Goal: Task Accomplishment & Management: Complete application form

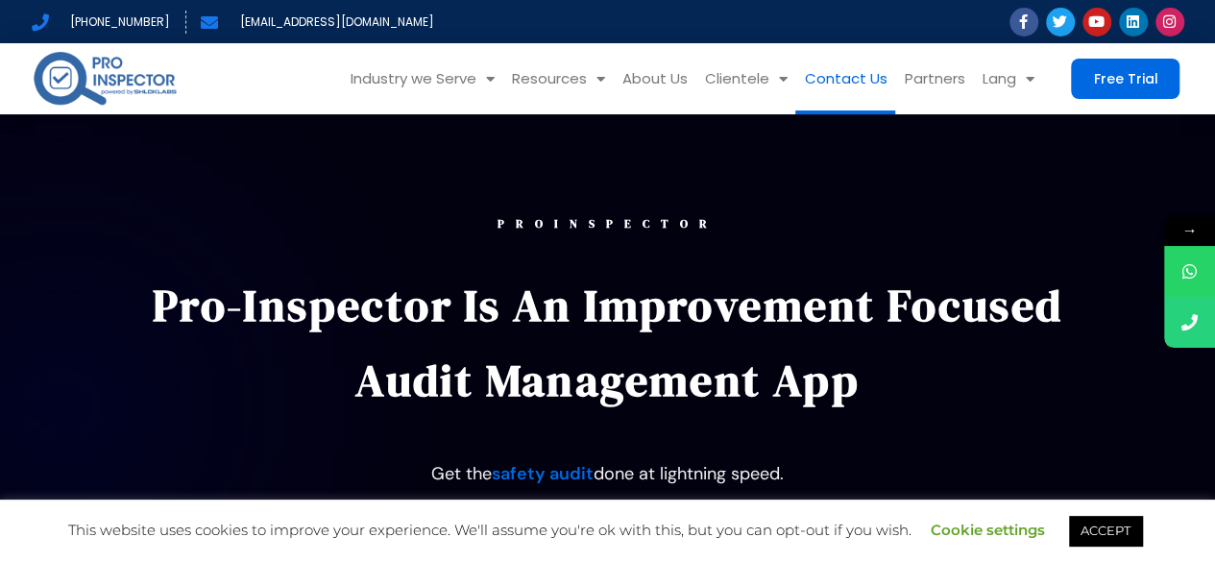
click at [847, 82] on link "Contact Us" at bounding box center [845, 78] width 100 height 71
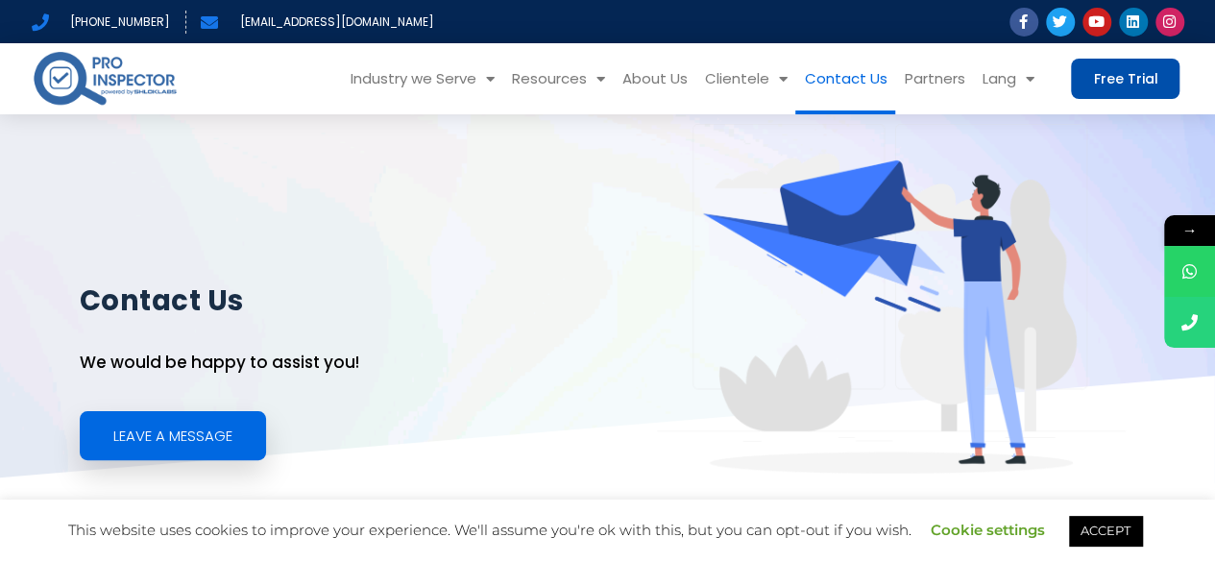
drag, startPoint x: 1220, startPoint y: 61, endPoint x: 1097, endPoint y: 62, distance: 123.0
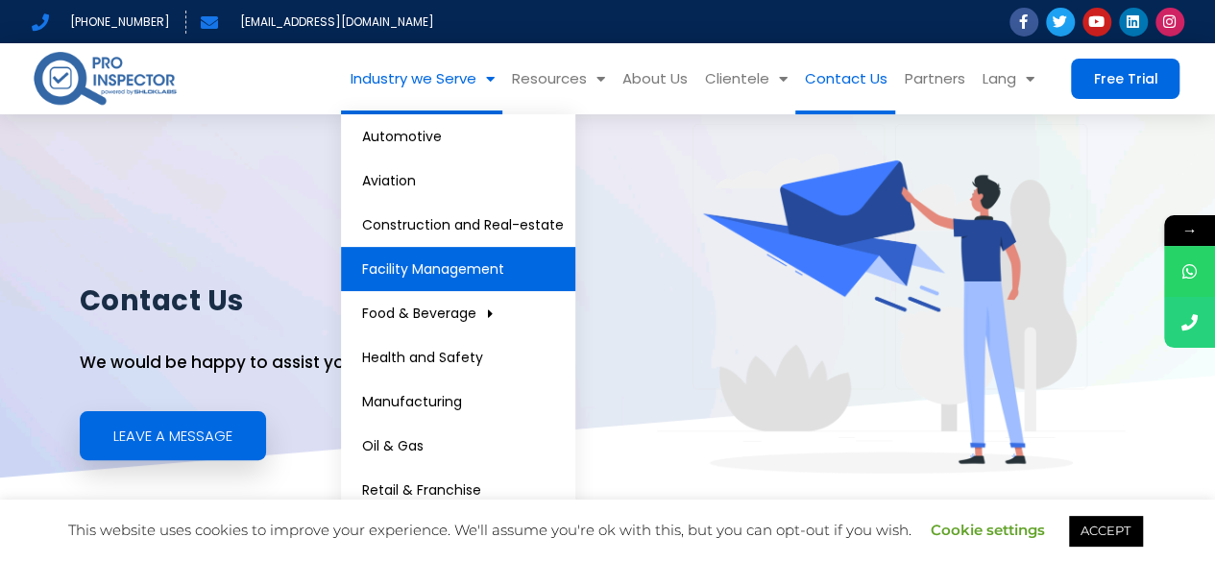
click at [441, 275] on link "Facility Management" at bounding box center [458, 269] width 234 height 44
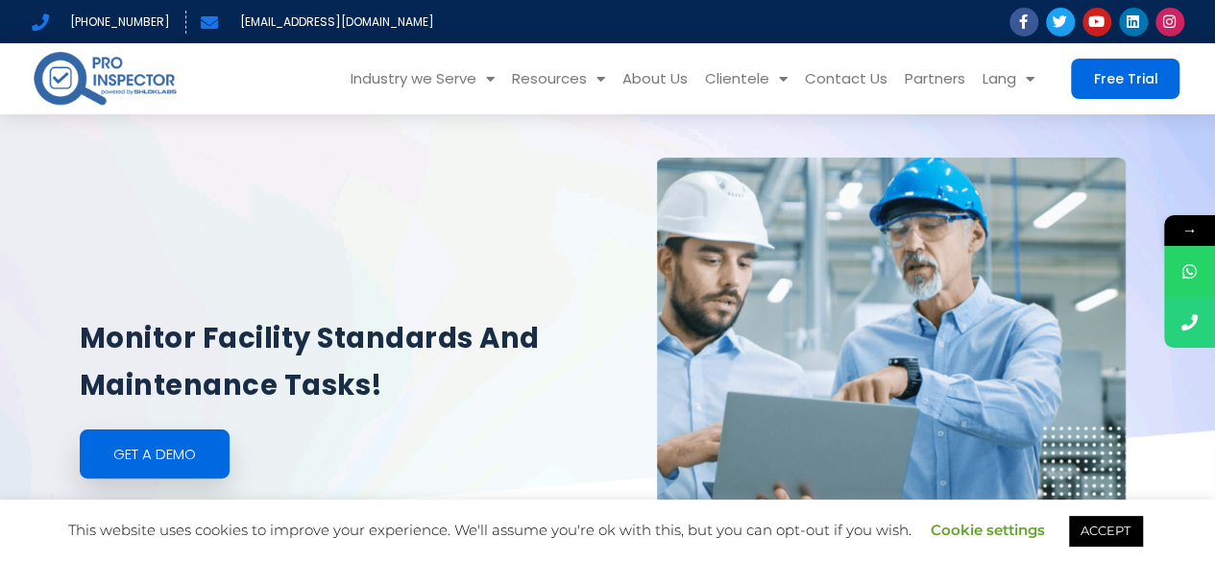
drag, startPoint x: 1218, startPoint y: 57, endPoint x: 1134, endPoint y: 47, distance: 85.1
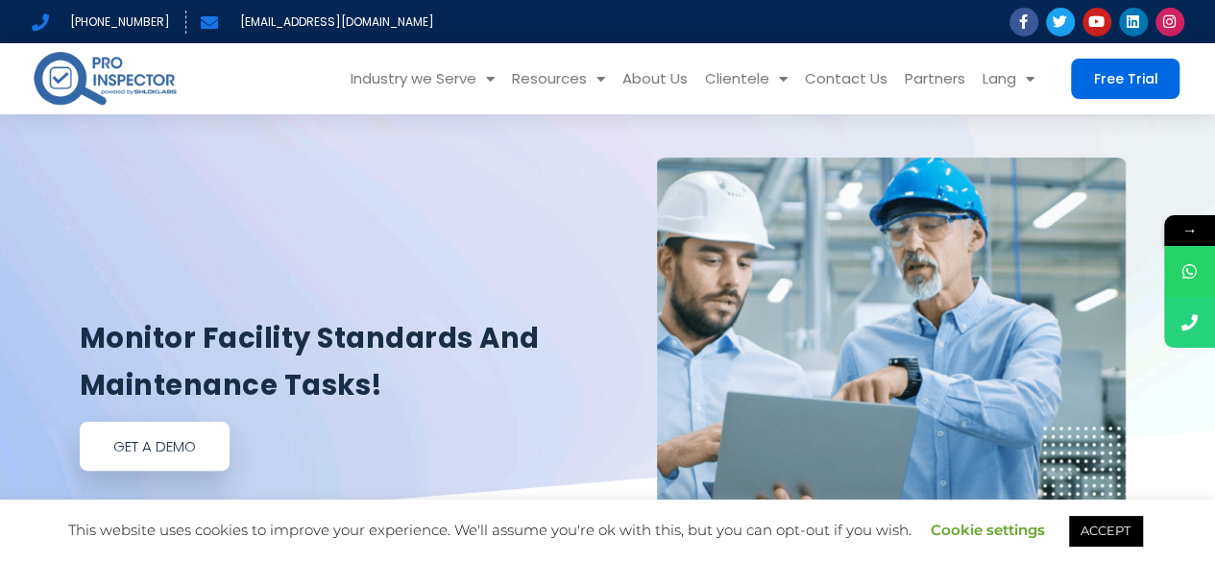
click at [180, 453] on span "GEt a demo" at bounding box center [154, 446] width 83 height 14
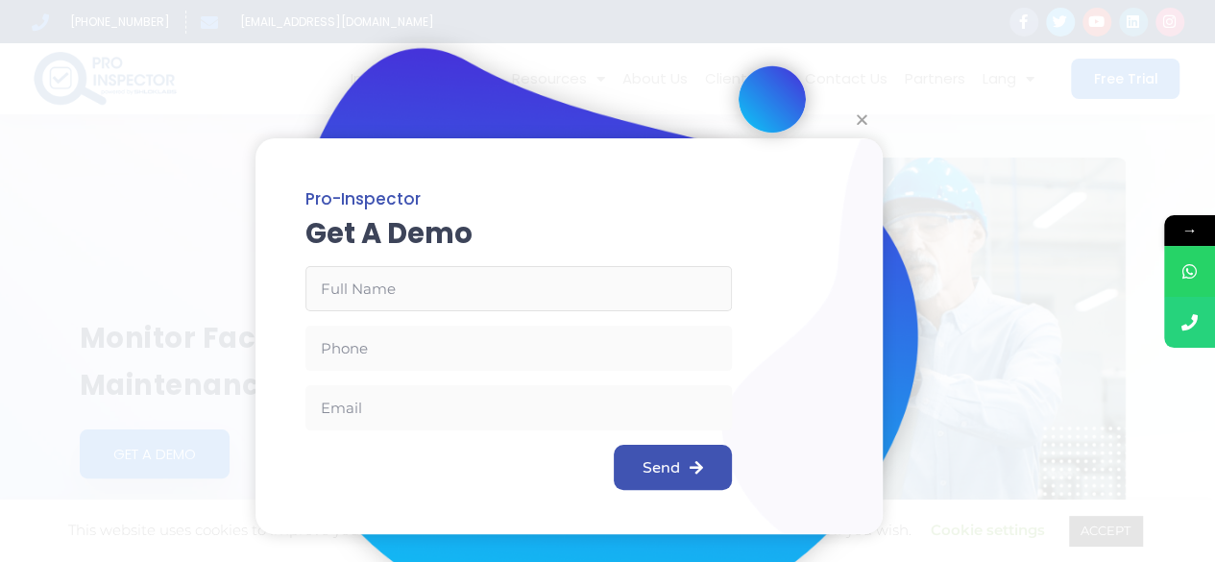
click at [380, 299] on input "Full Name" at bounding box center [519, 288] width 427 height 45
click at [363, 284] on input "Full Name" at bounding box center [519, 288] width 427 height 45
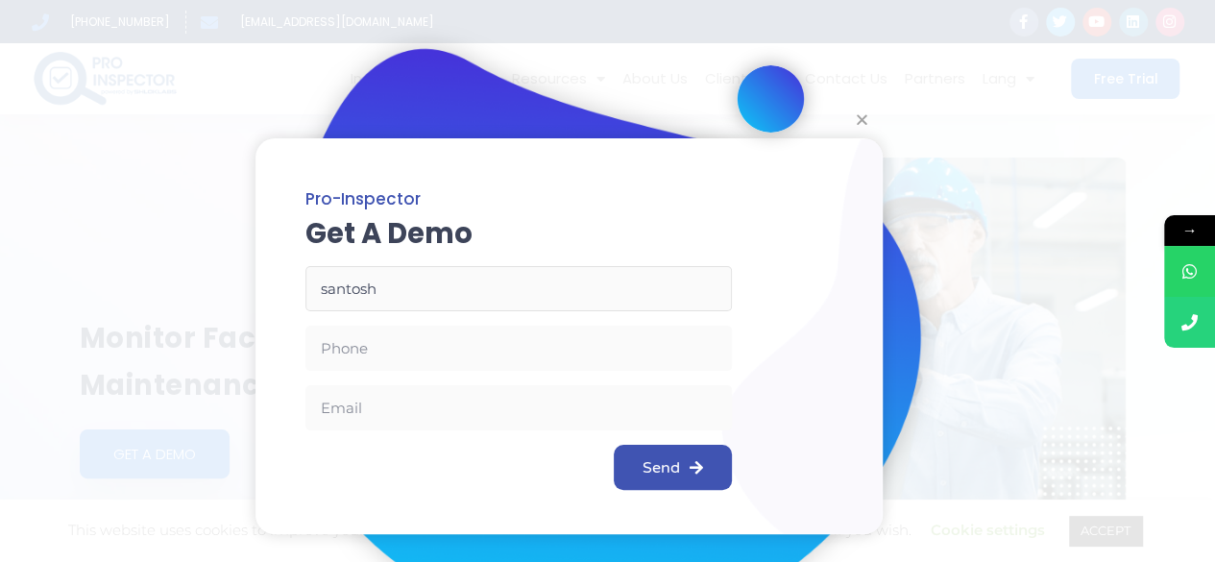
type input "[PERSON_NAME]"
type input "09888742563"
type input "[PERSON_NAME][EMAIL_ADDRESS][PERSON_NAME][DOMAIN_NAME]"
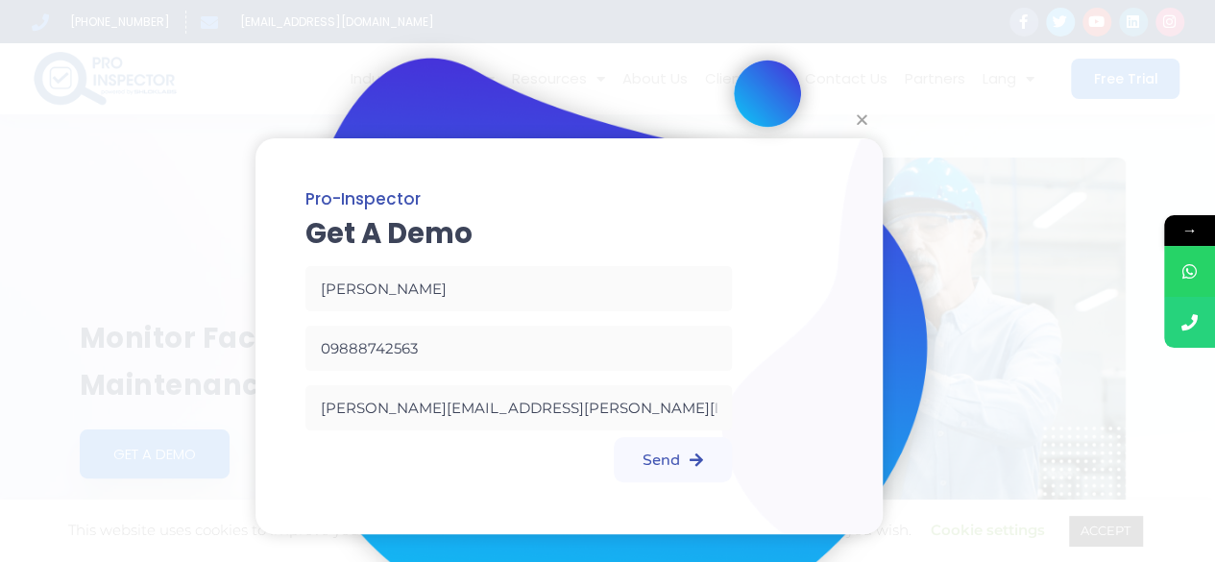
click at [677, 464] on span "Send" at bounding box center [673, 459] width 61 height 15
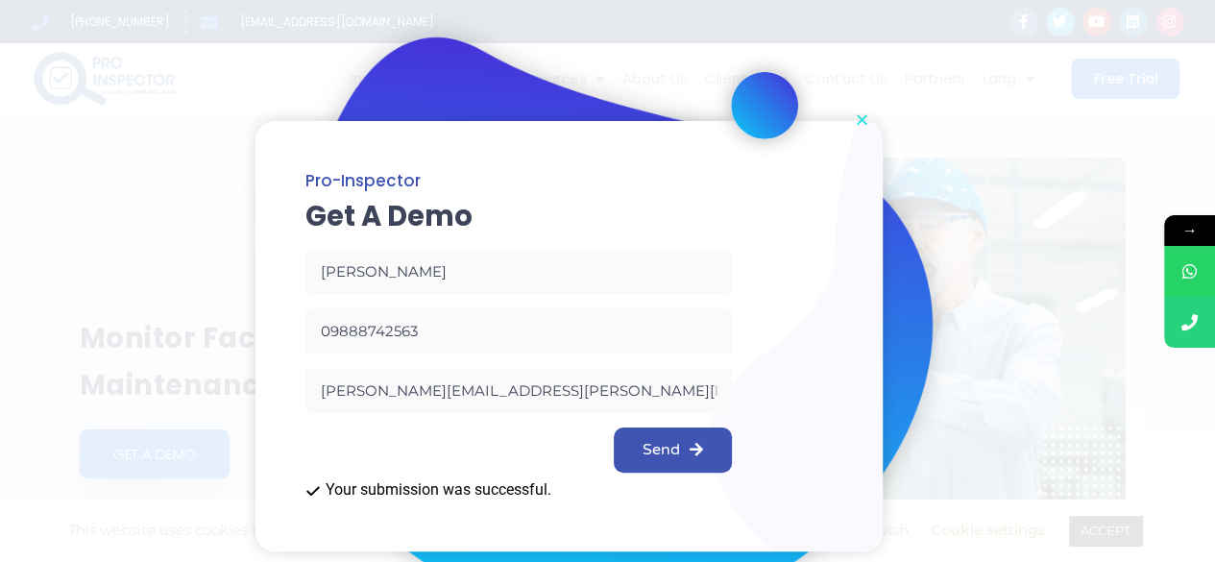
click at [859, 118] on icon "Close" at bounding box center [862, 119] width 14 height 14
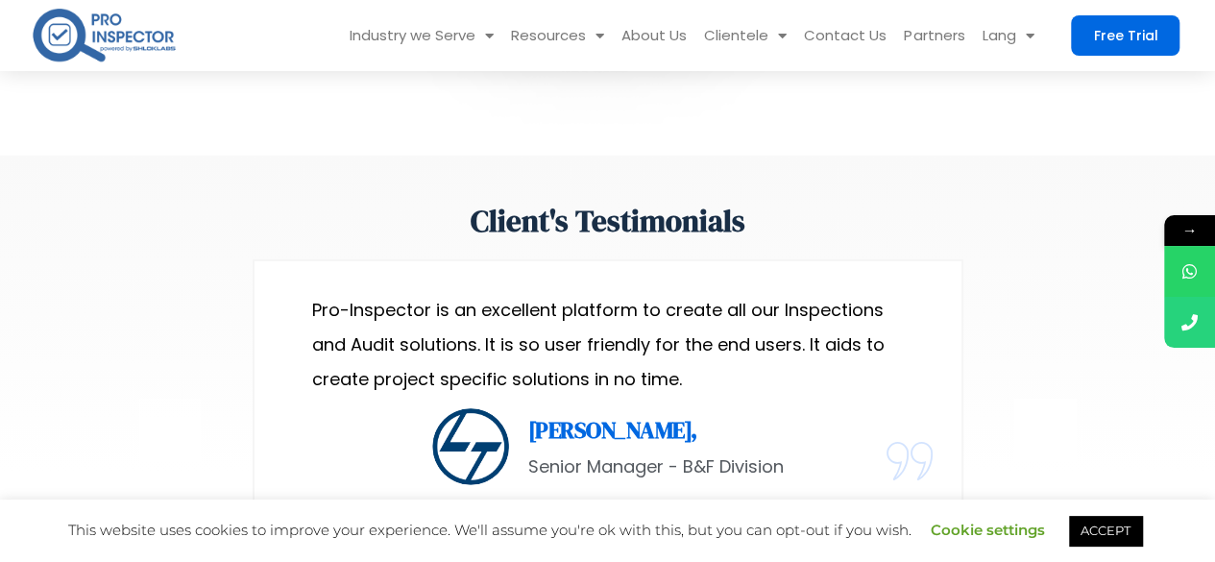
scroll to position [2882, 0]
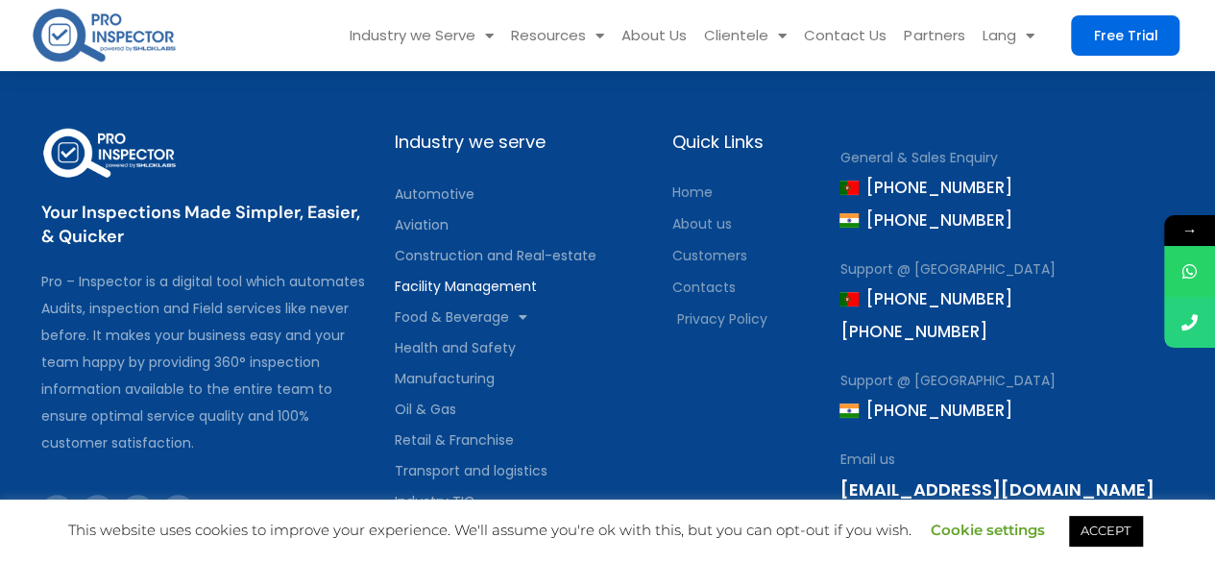
scroll to position [3954, 0]
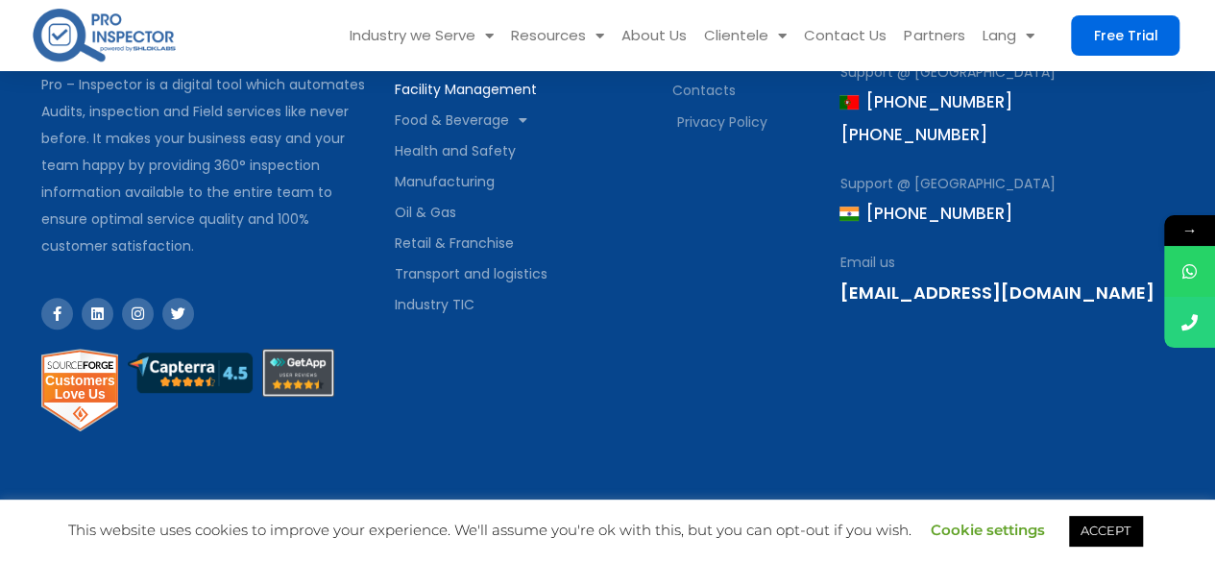
click at [660, 379] on div "Industry we serve Automotive Aviation Construction and Real-estate Facility Man…" at bounding box center [524, 183] width 278 height 530
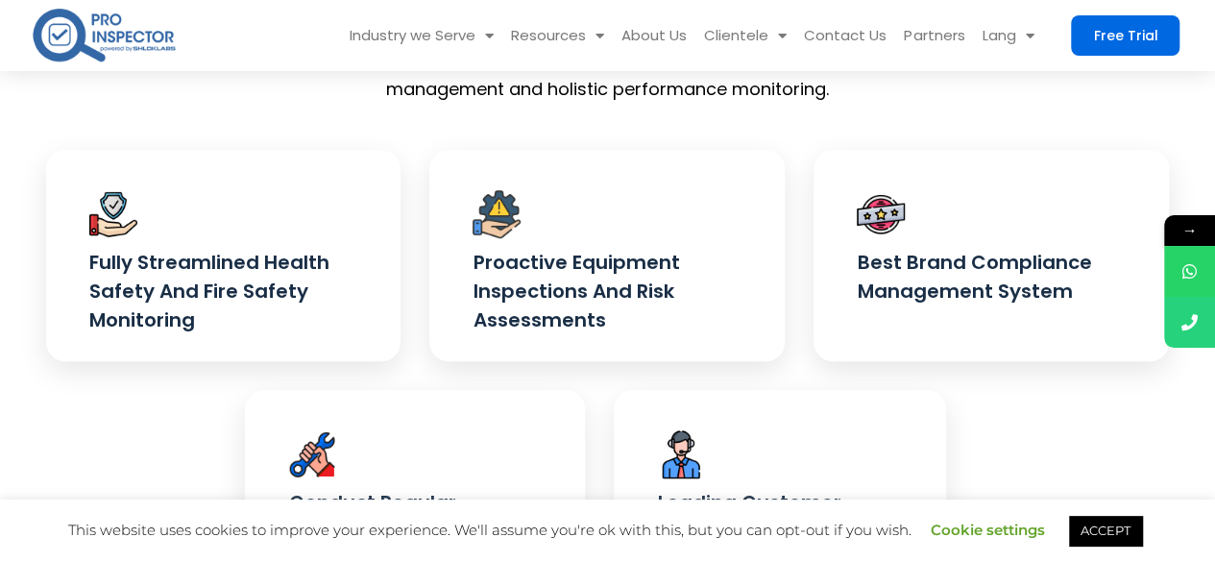
scroll to position [605, 0]
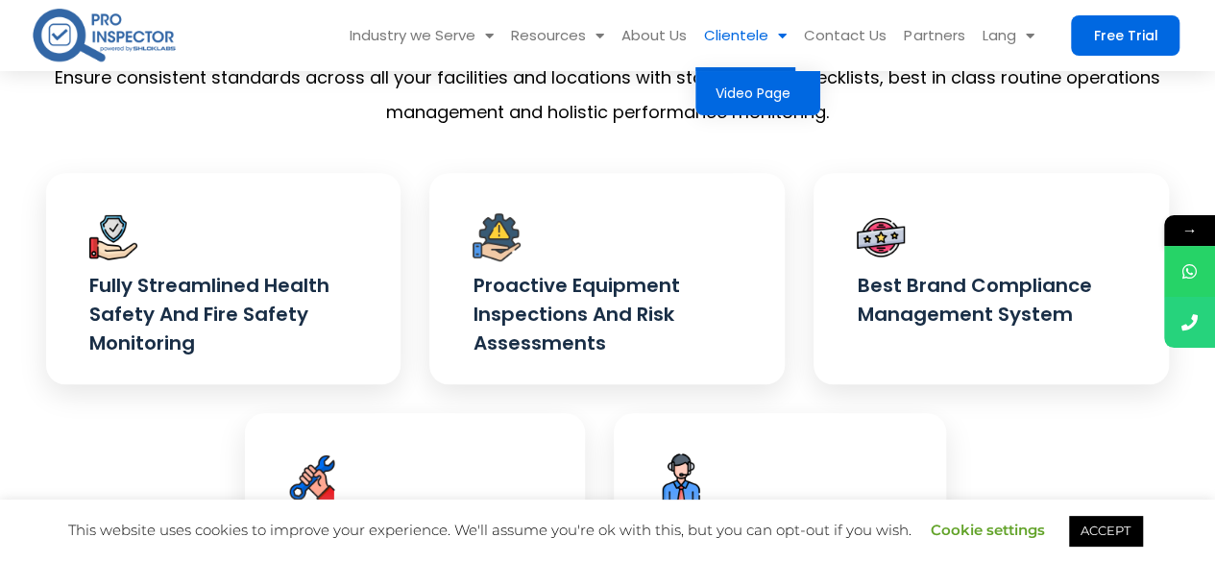
click at [776, 91] on link "Video Page" at bounding box center [758, 93] width 125 height 44
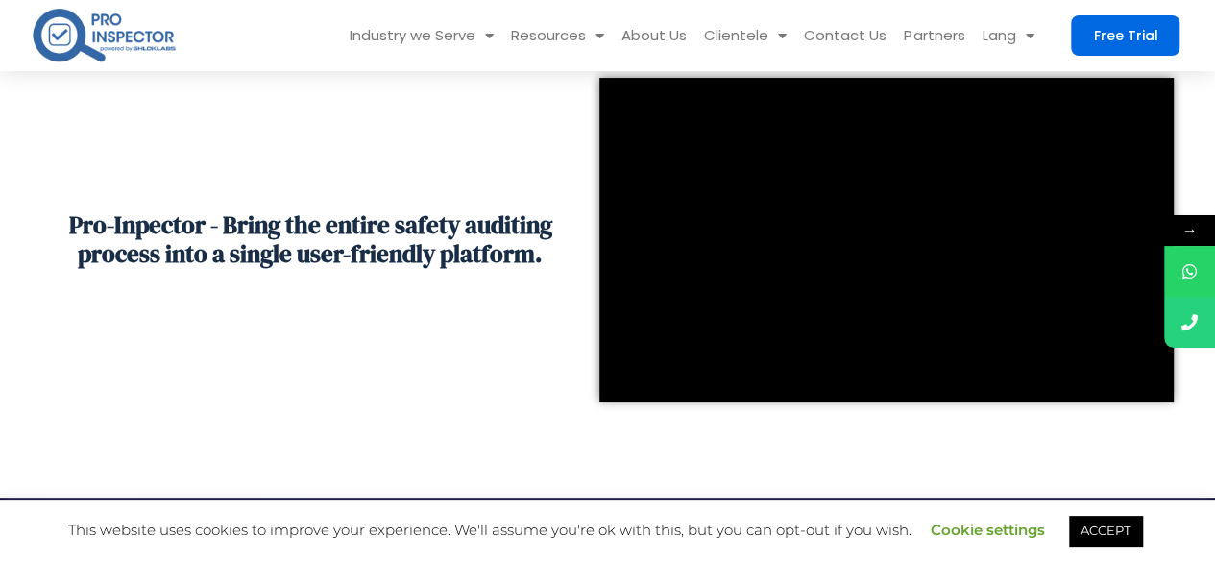
scroll to position [113, 0]
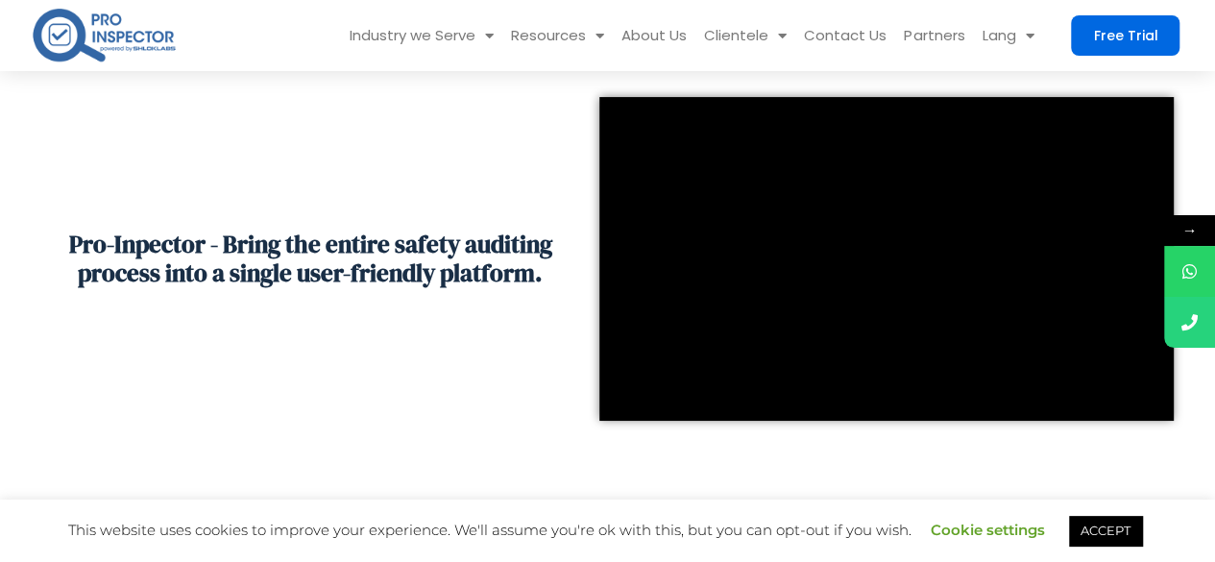
drag, startPoint x: 1222, startPoint y: 62, endPoint x: 1221, endPoint y: 82, distance: 19.2
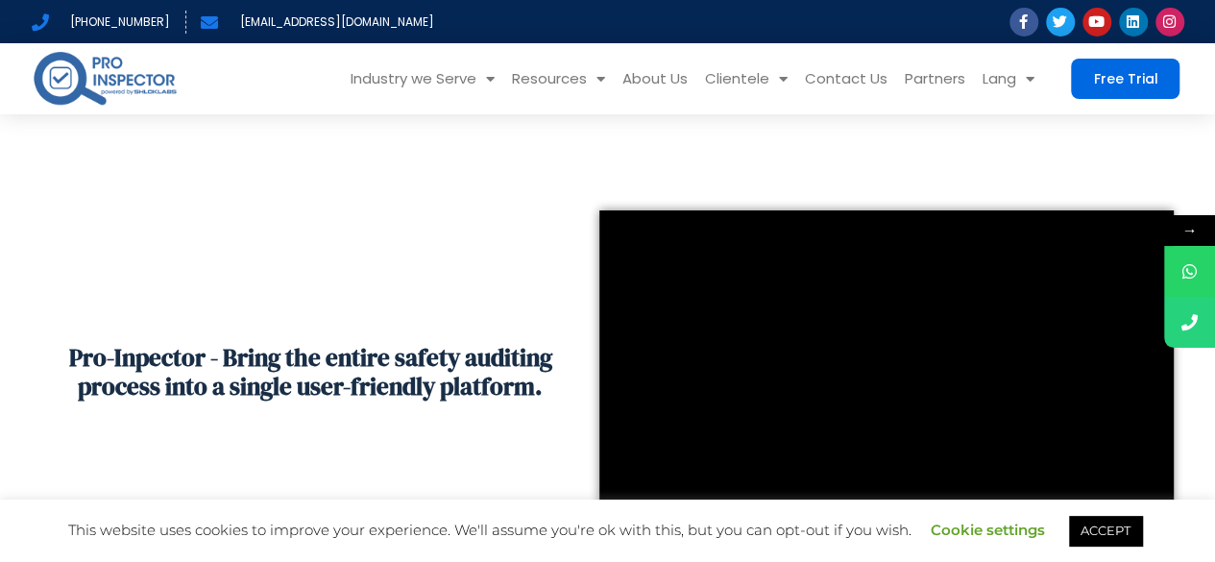
scroll to position [165, 0]
